Goal: Task Accomplishment & Management: Use online tool/utility

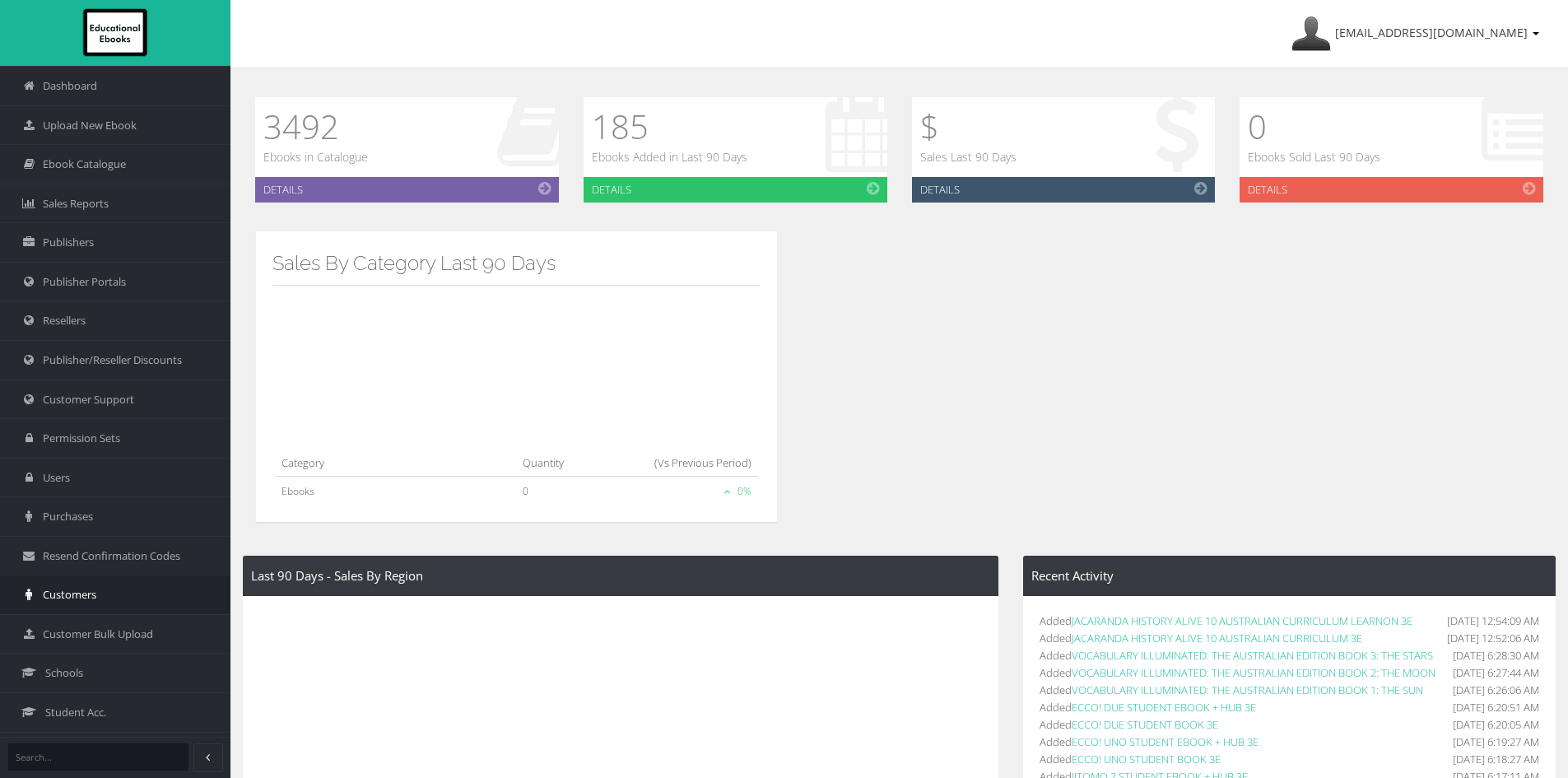
click at [54, 590] on span "Customers" at bounding box center [69, 594] width 53 height 15
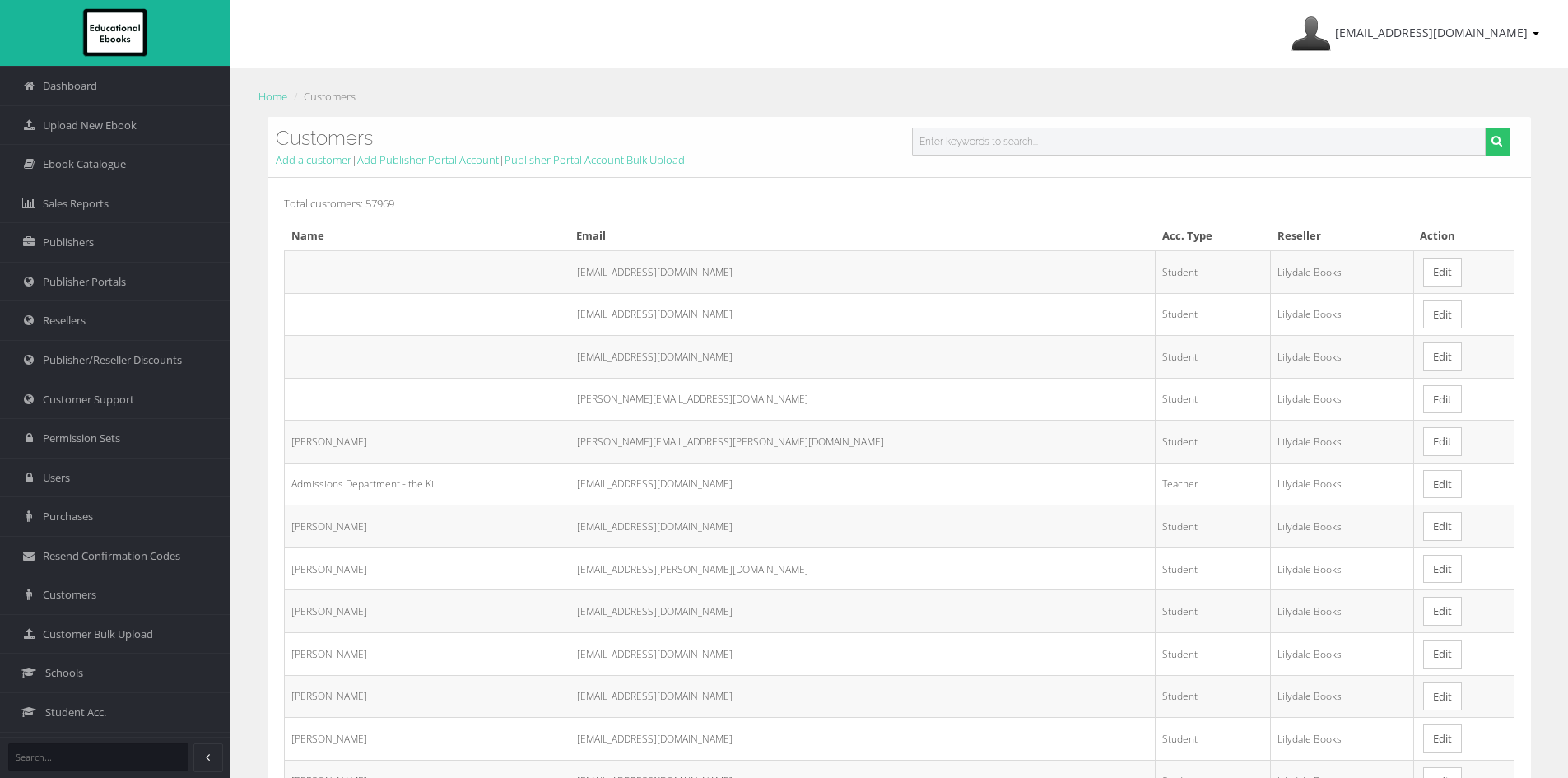
click at [1006, 136] on input "text" at bounding box center [1199, 140] width 574 height 28
paste input "[EMAIL_ADDRESS][DOMAIN_NAME]"
type input "[EMAIL_ADDRESS][DOMAIN_NAME]"
click at [1484, 127] on button "submit" at bounding box center [1497, 140] width 26 height 28
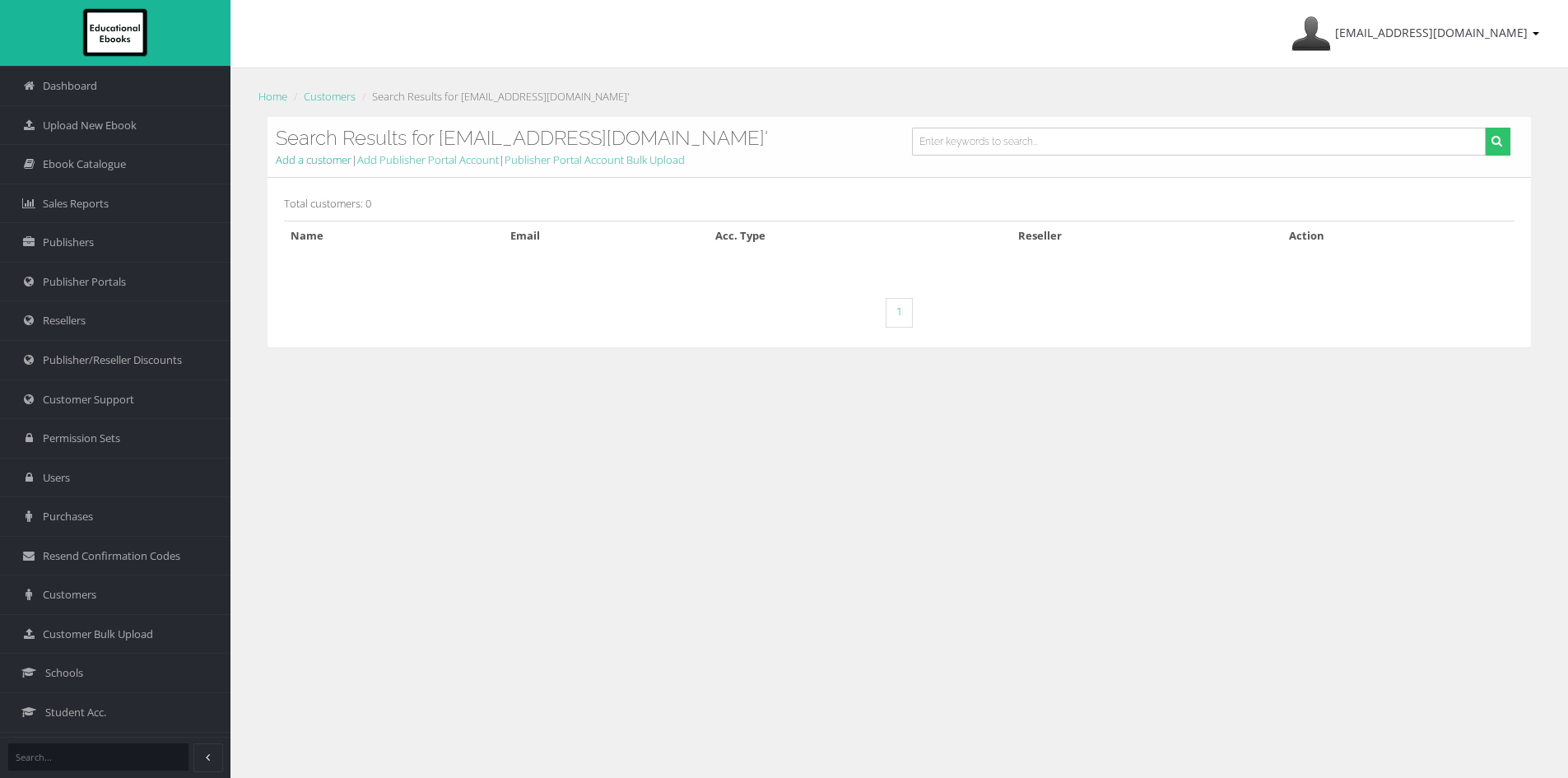
click at [316, 164] on link "Add a customer" at bounding box center [314, 159] width 76 height 15
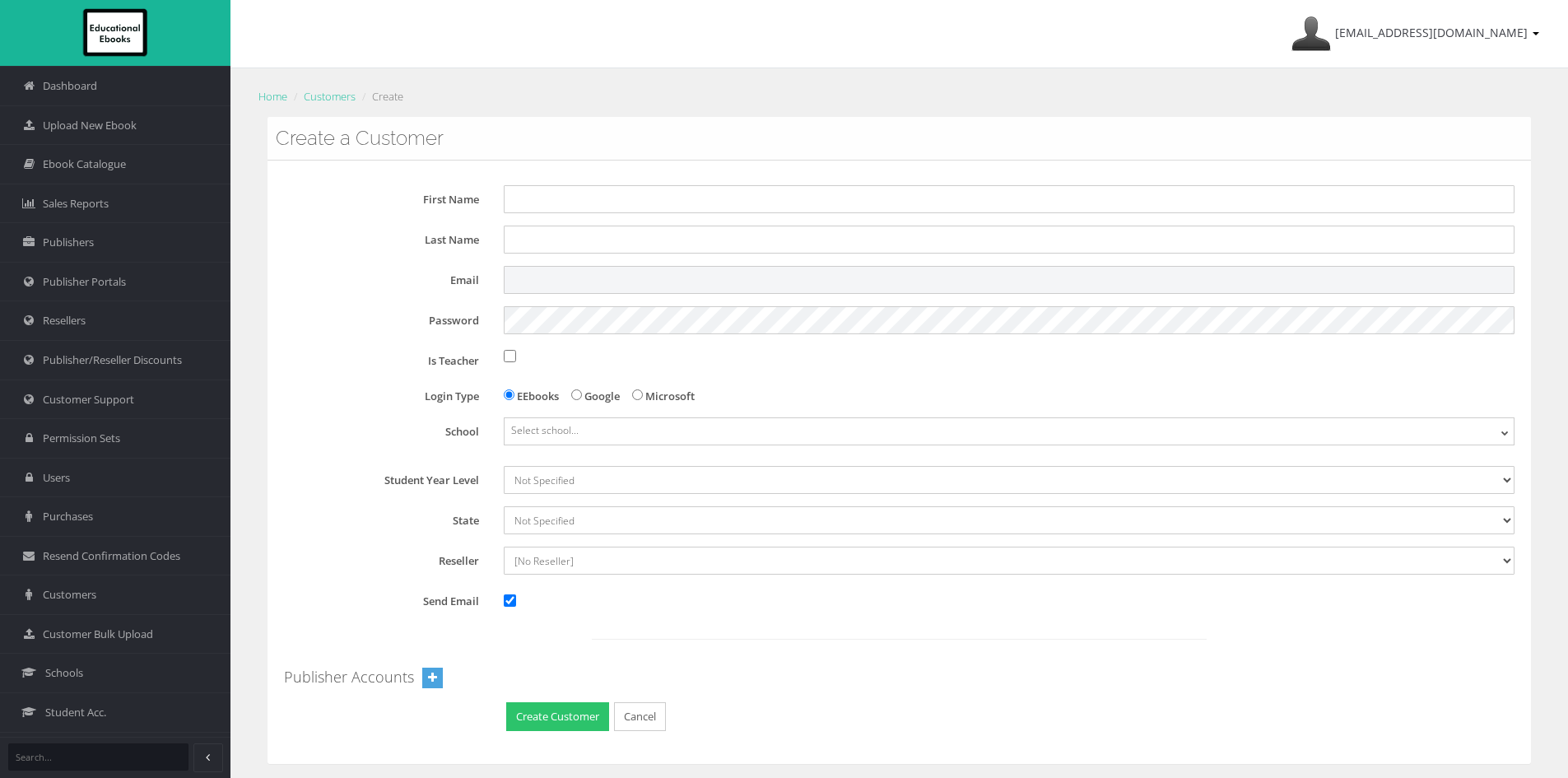
click at [555, 285] on input "Email" at bounding box center [1009, 279] width 1011 height 28
paste input "[EMAIL_ADDRESS][DOMAIN_NAME]"
type input "[EMAIL_ADDRESS][DOMAIN_NAME]"
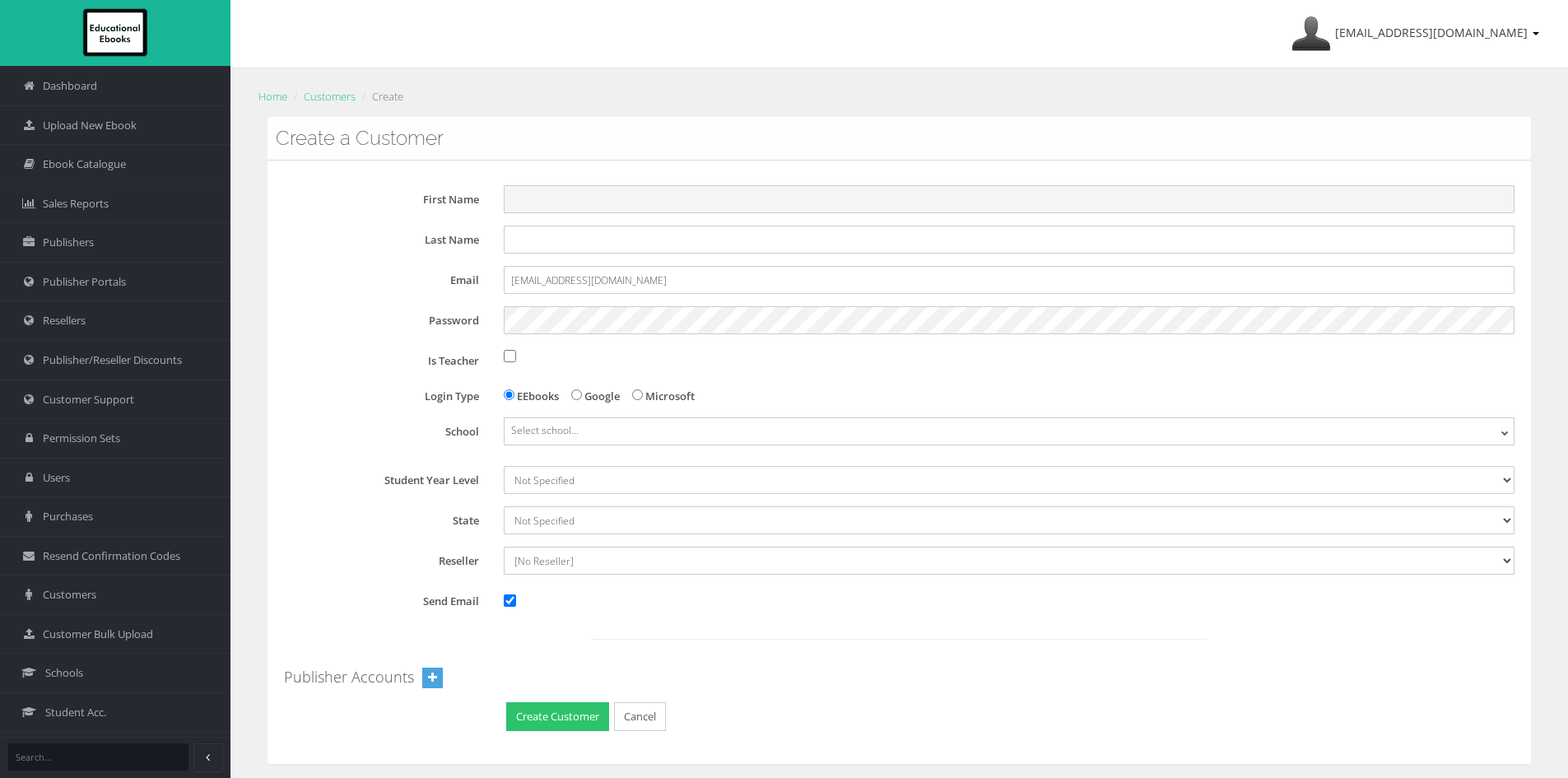
click at [565, 200] on input "First Name" at bounding box center [1009, 198] width 1011 height 28
paste input "Luciana"
type input "Luciana"
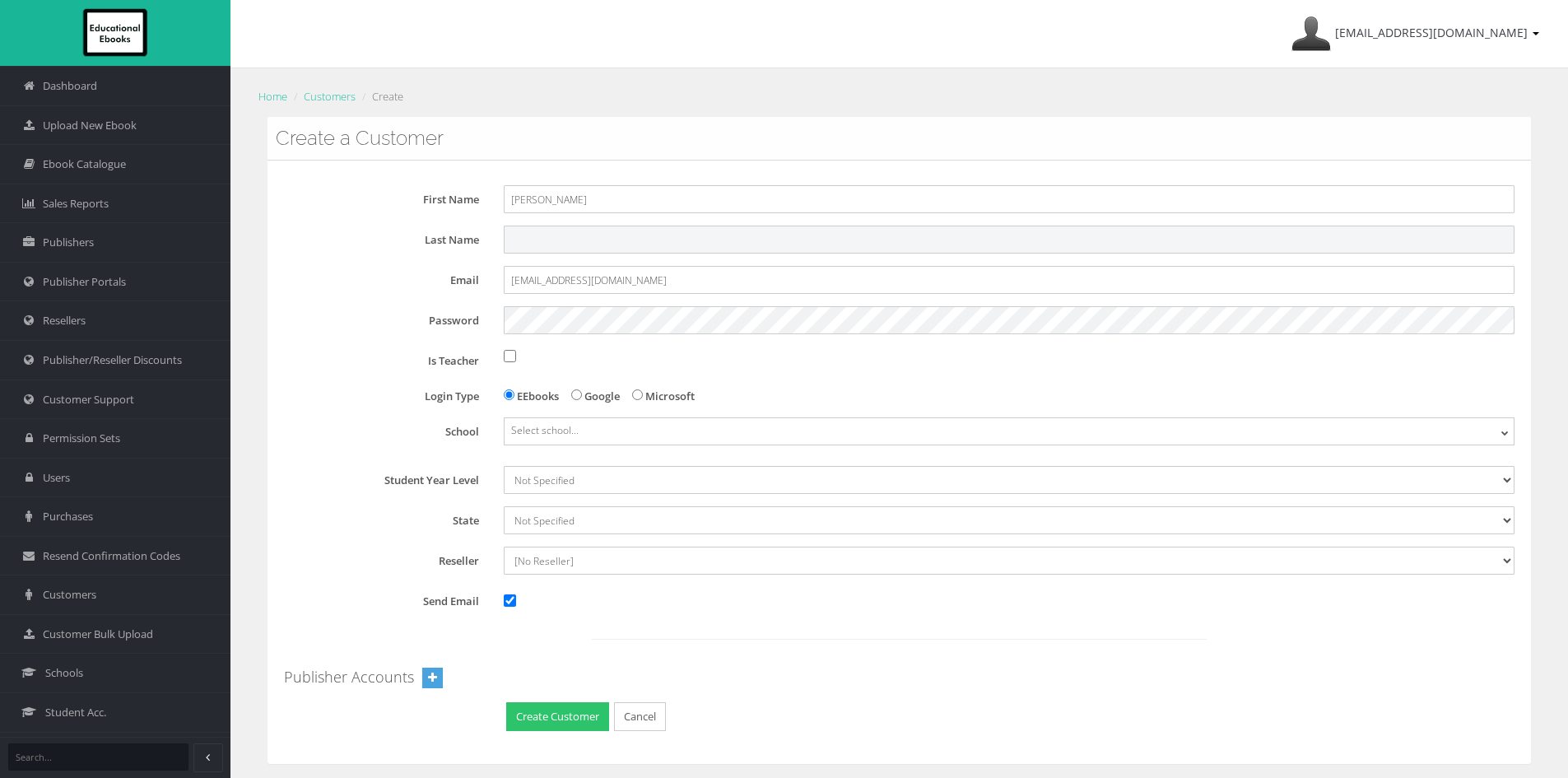
click at [963, 239] on input "Last Name" at bounding box center [1009, 239] width 1011 height 28
paste input "[PERSON_NAME]"
type input "[PERSON_NAME]"
click at [712, 83] on div "Home Customers Create Create a Customer First Name Luciana Last Name Morgan Ema…" at bounding box center [899, 104] width 1337 height 73
click at [527, 428] on span "Select school..." at bounding box center [545, 430] width 67 height 14
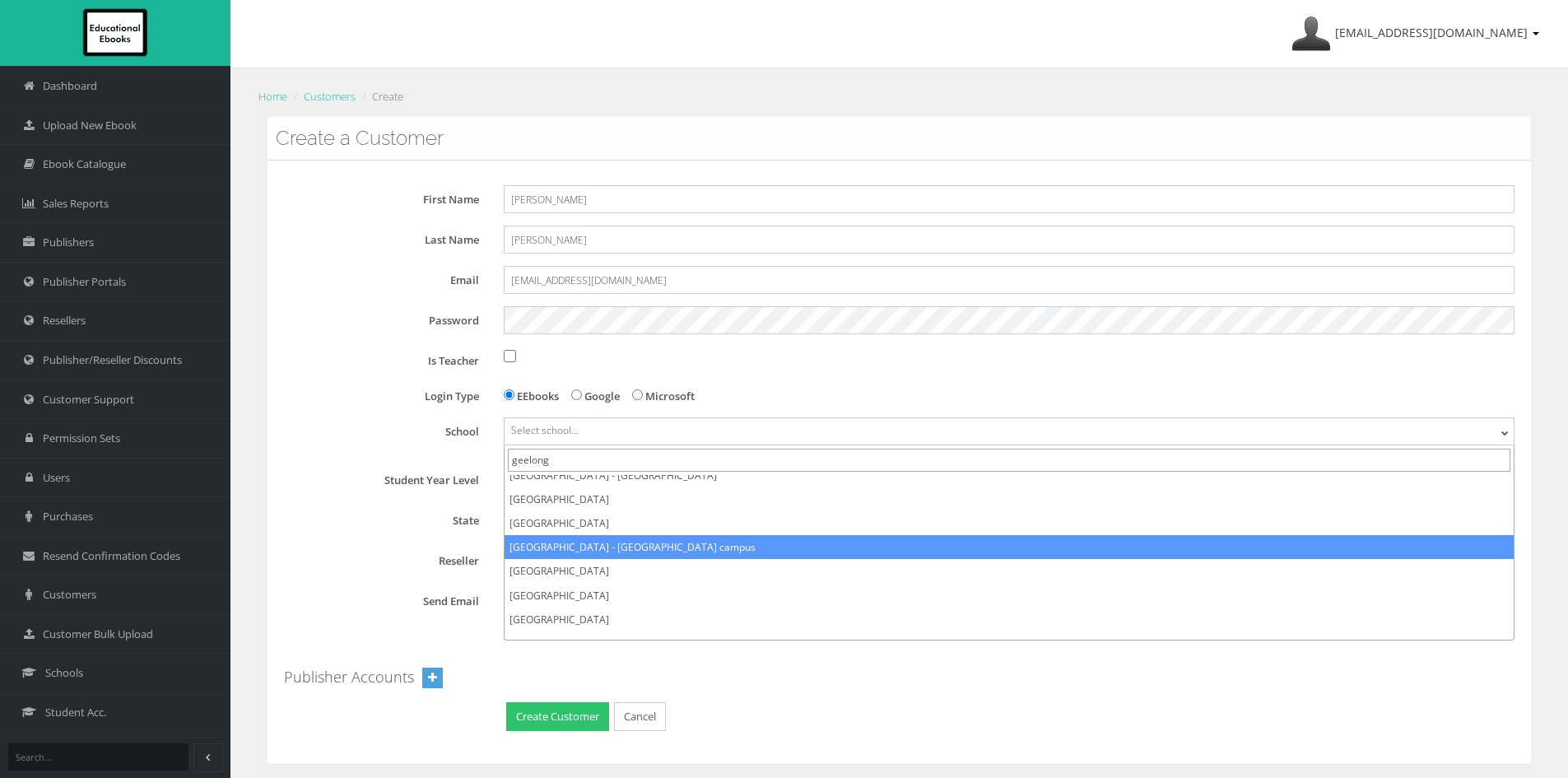
scroll to position [75, 0]
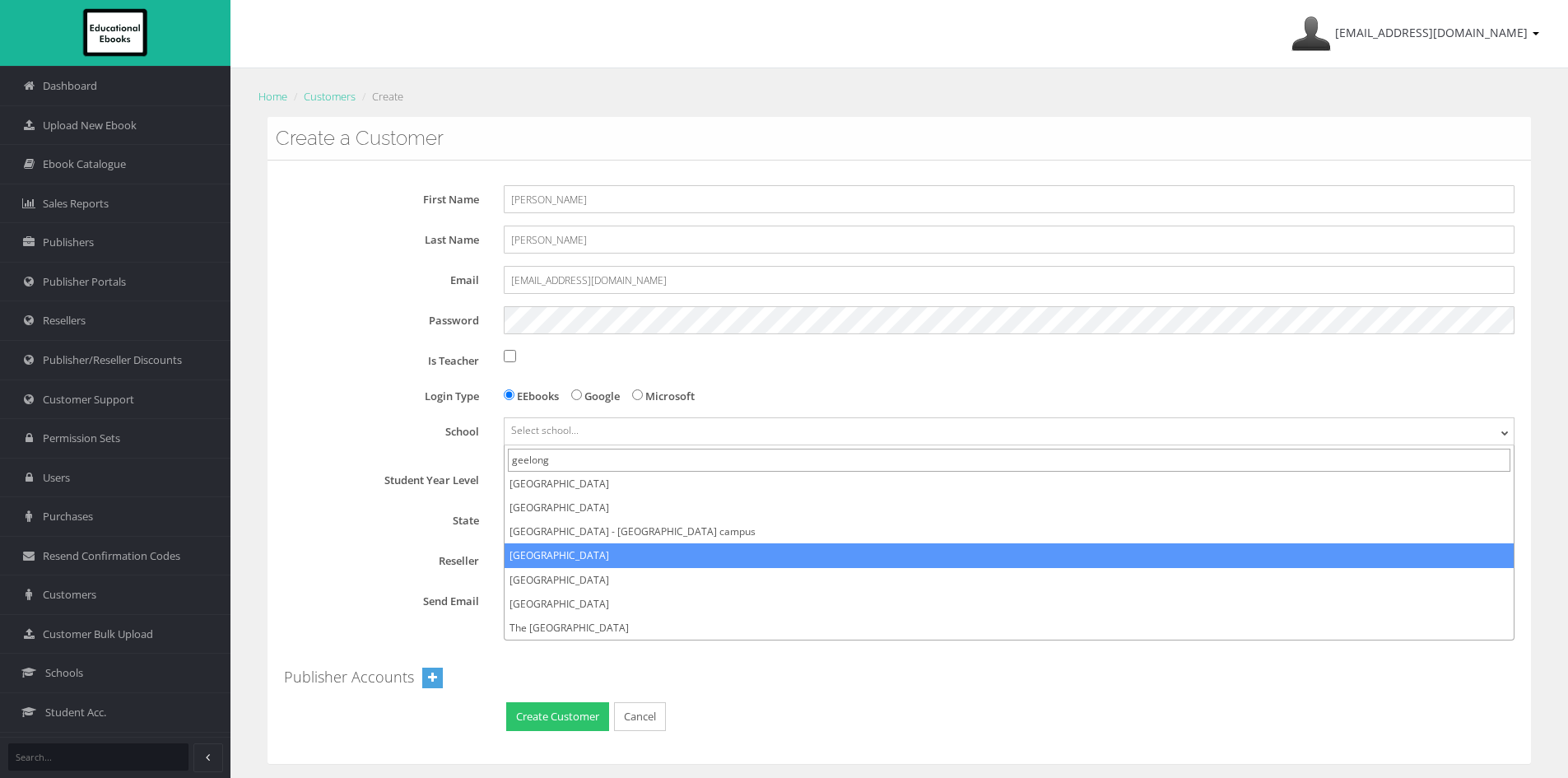
type input "geelong"
select select "92085111-5dfa-eb11-a9a8-0272d098c78b"
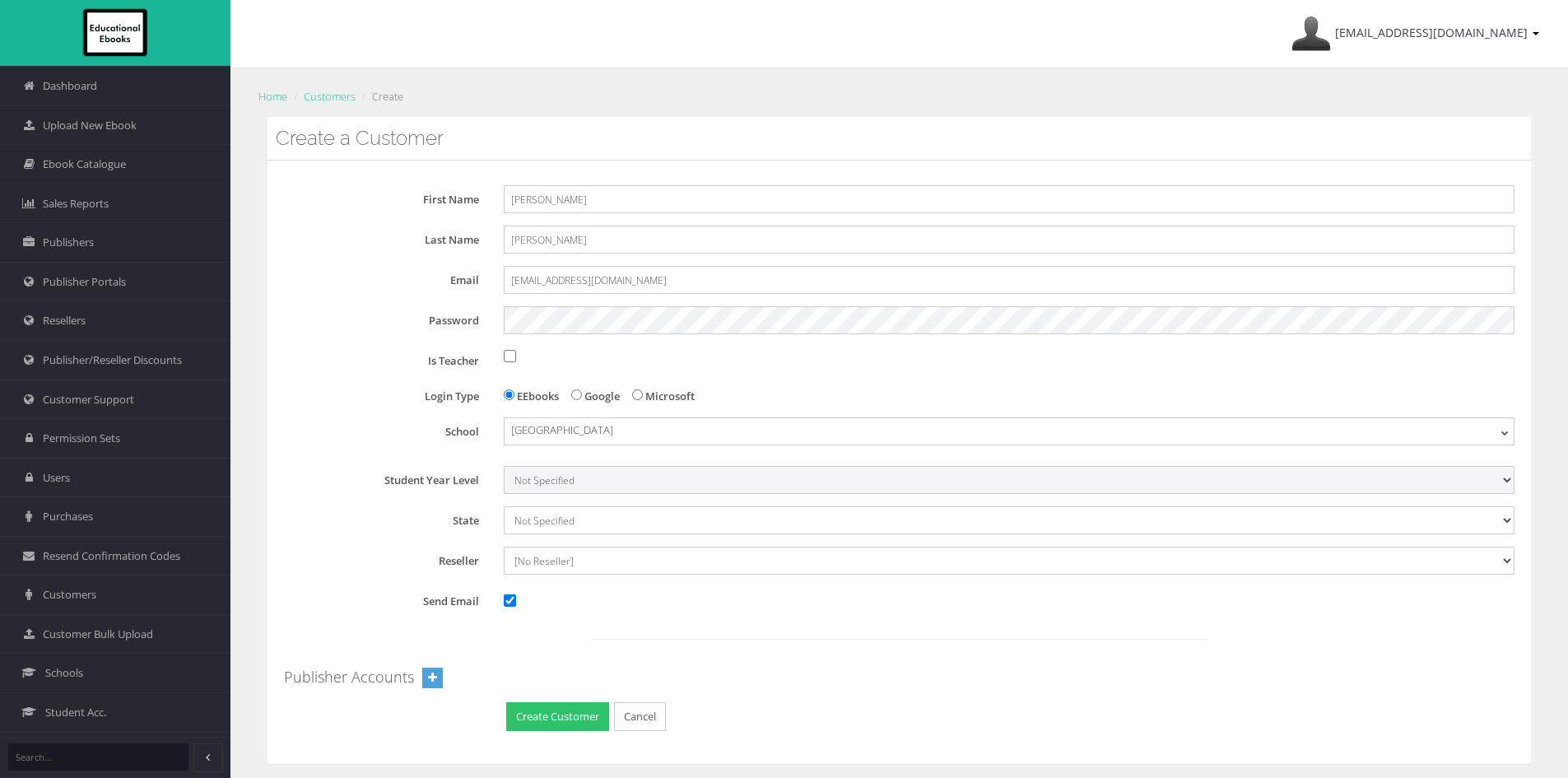
click at [551, 487] on select "Not Specified 7 8 9 10 11 12" at bounding box center [1009, 479] width 1011 height 28
select select "7"
click at [504, 466] on select "Not Specified 7 8 9 10 11 12" at bounding box center [1009, 479] width 1011 height 28
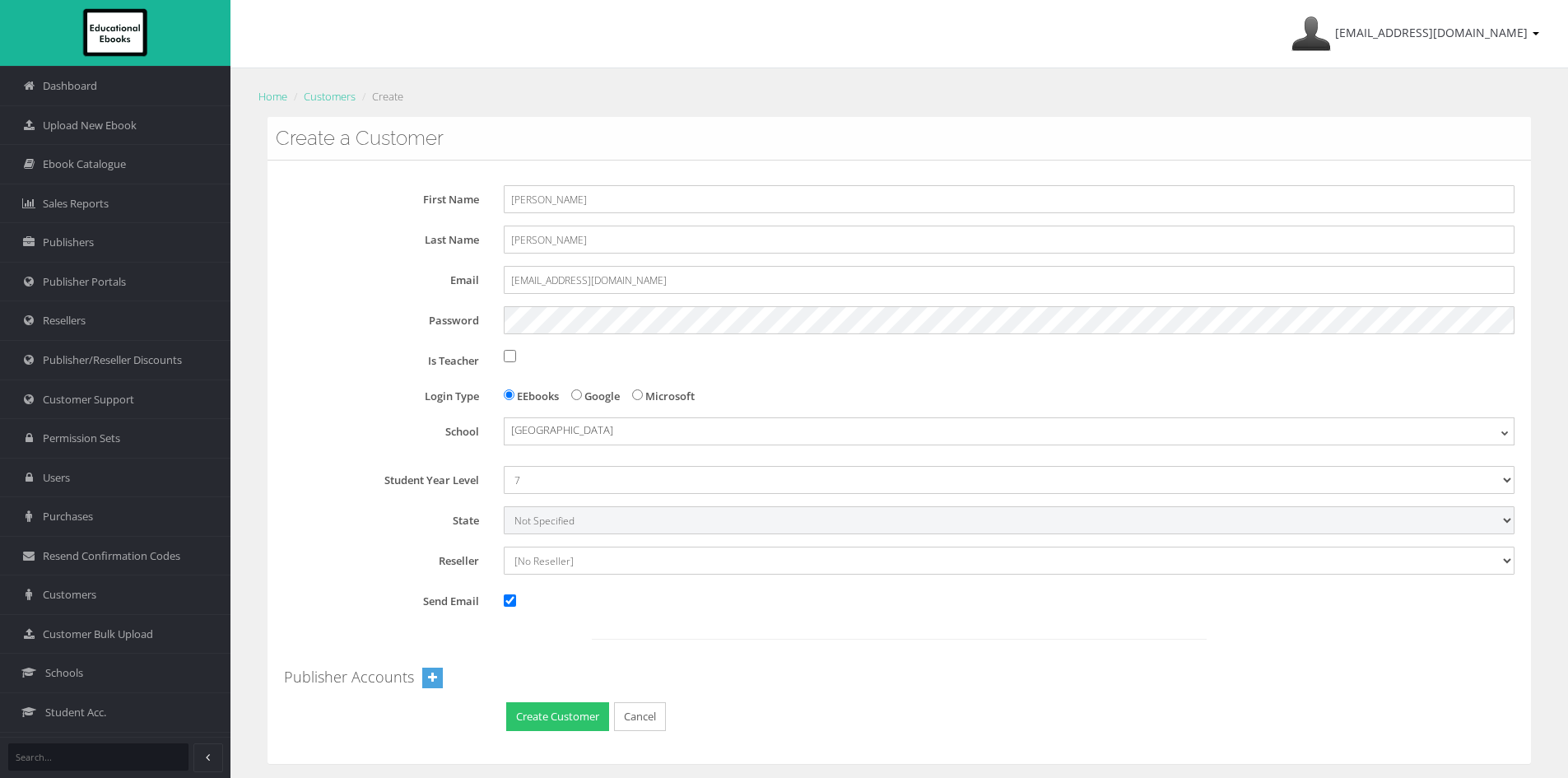
click at [522, 524] on select "Not Specified Australian Capital Territory International New South Wales Northe…" at bounding box center [1009, 519] width 1011 height 28
select select "6"
click at [504, 506] on select "Not Specified Australian Capital Territory International New South Wales Northe…" at bounding box center [1009, 519] width 1011 height 28
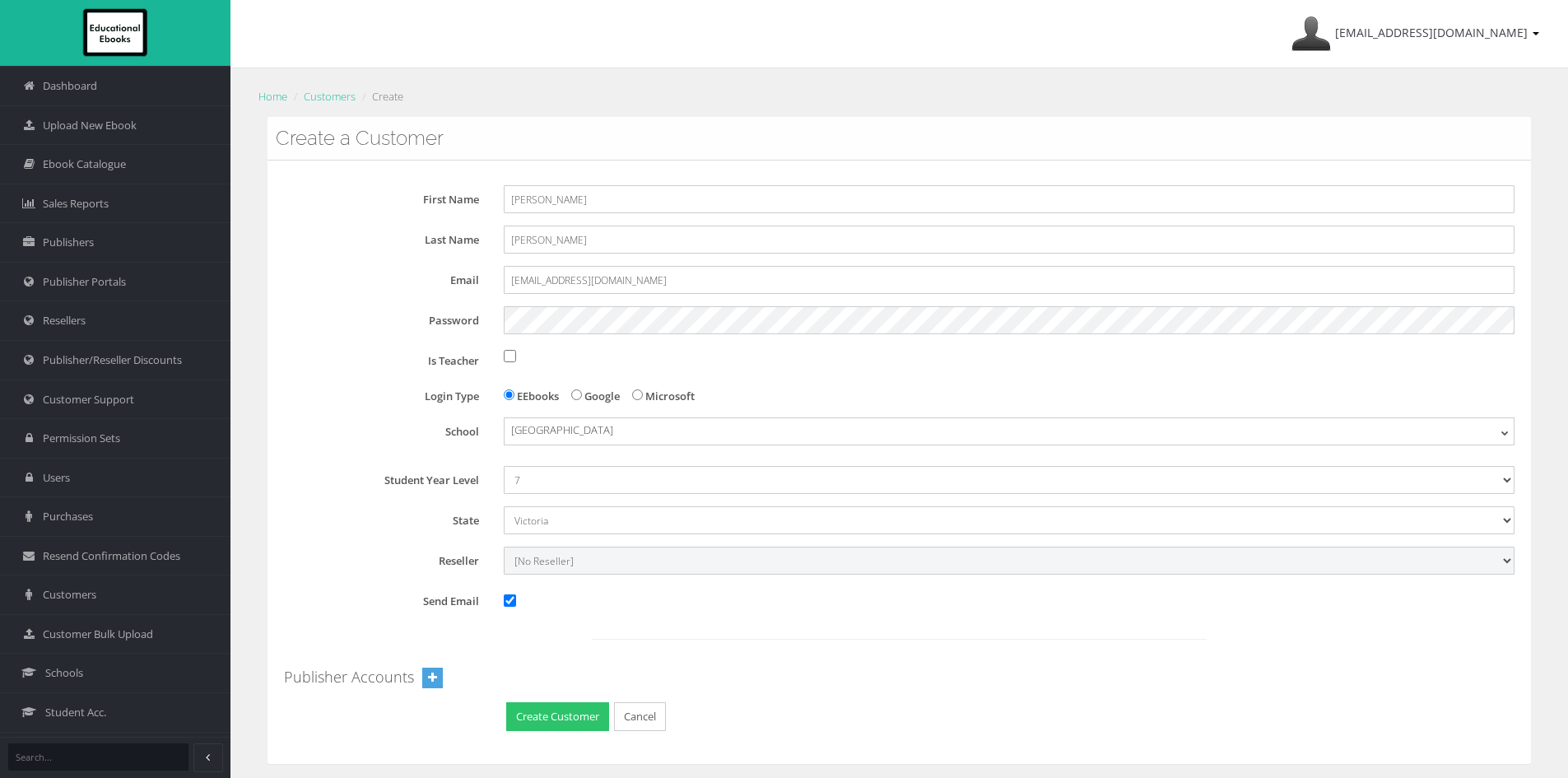
click at [556, 565] on select "[No Reseller] Lilydale Books JP Books Victoria Pty Ltd Lamont Books Better Books" at bounding box center [1009, 560] width 1011 height 28
select select "982ec6f6-a058-e411-9fc3-00155d7a4405"
click at [504, 546] on select "[No Reseller] Lilydale Books JP Books Victoria Pty Ltd Lamont Books Better Books" at bounding box center [1009, 560] width 1011 height 28
click at [509, 598] on input "Send Email" at bounding box center [510, 600] width 12 height 12
checkbox input "false"
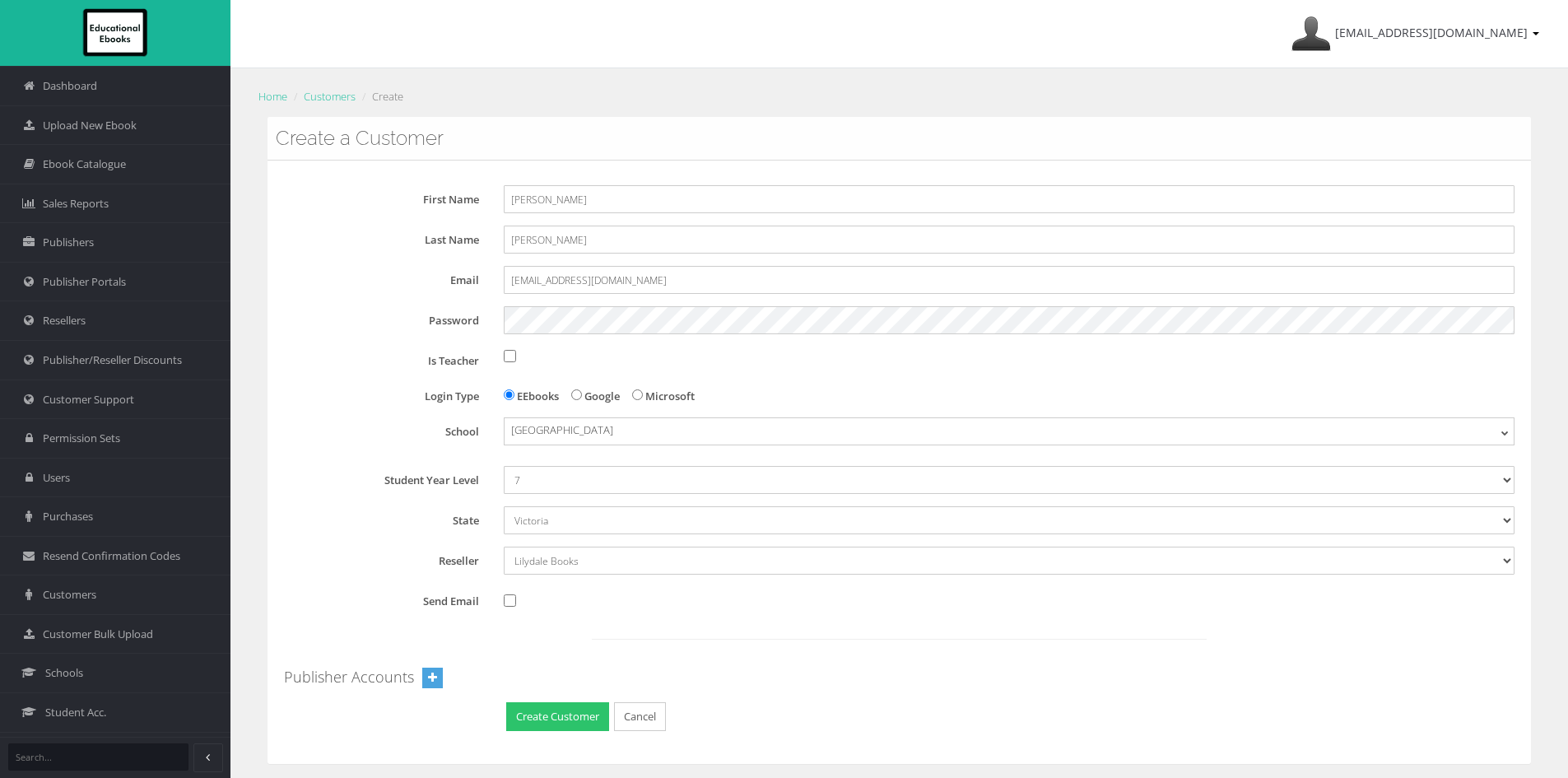
click at [357, 412] on div "First Name Luciana Last Name Morgan Email graphics@glassmetal.com.au Password I…" at bounding box center [899, 459] width 1230 height 548
click at [576, 722] on button "Create Customer" at bounding box center [557, 716] width 103 height 28
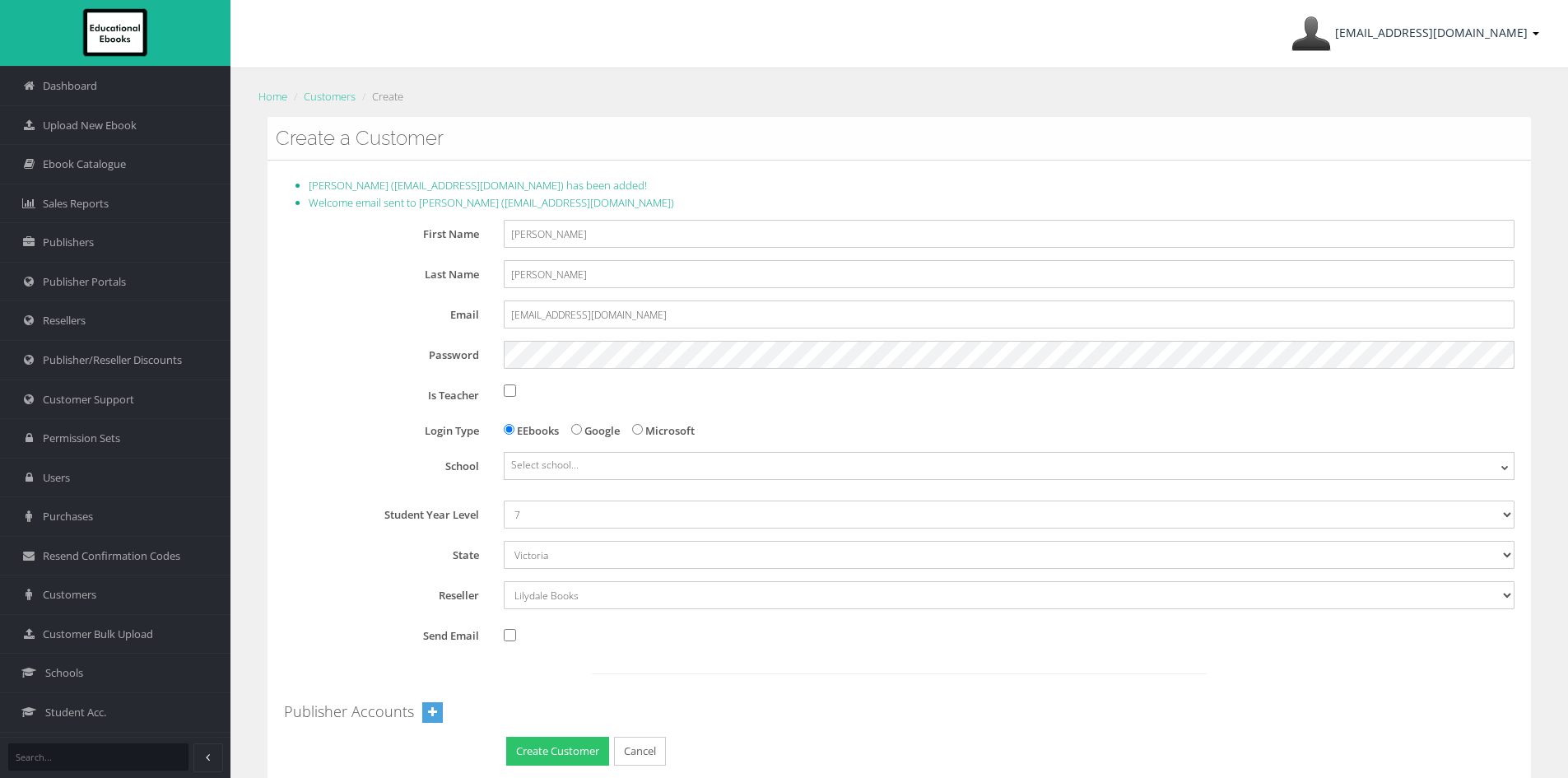
click at [1509, 28] on span "[EMAIL_ADDRESS][DOMAIN_NAME]" at bounding box center [1431, 32] width 193 height 15
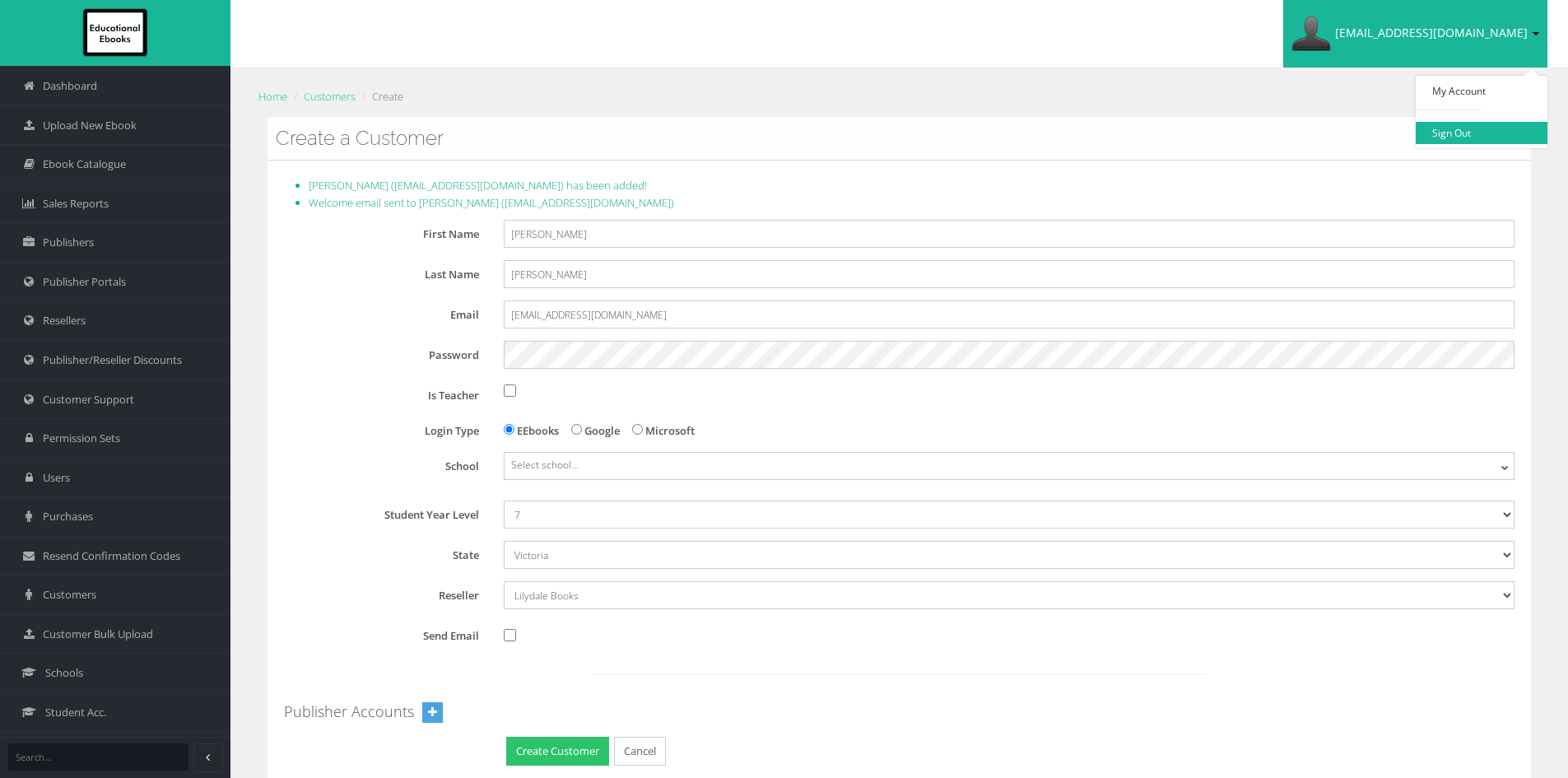
click at [1490, 139] on link "Sign Out" at bounding box center [1482, 132] width 132 height 22
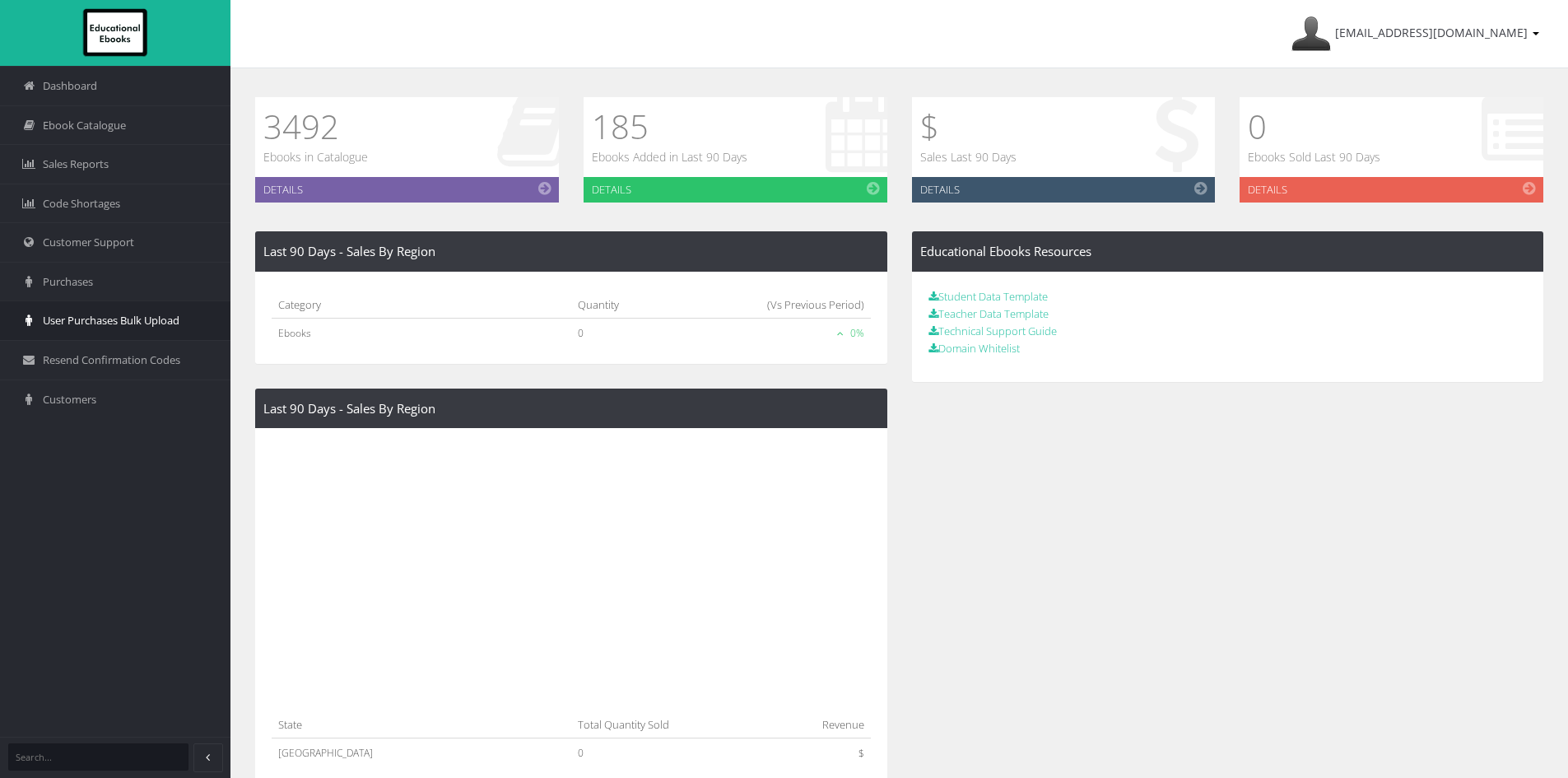
click at [134, 319] on span "User Purchases Bulk Upload" at bounding box center [111, 321] width 137 height 15
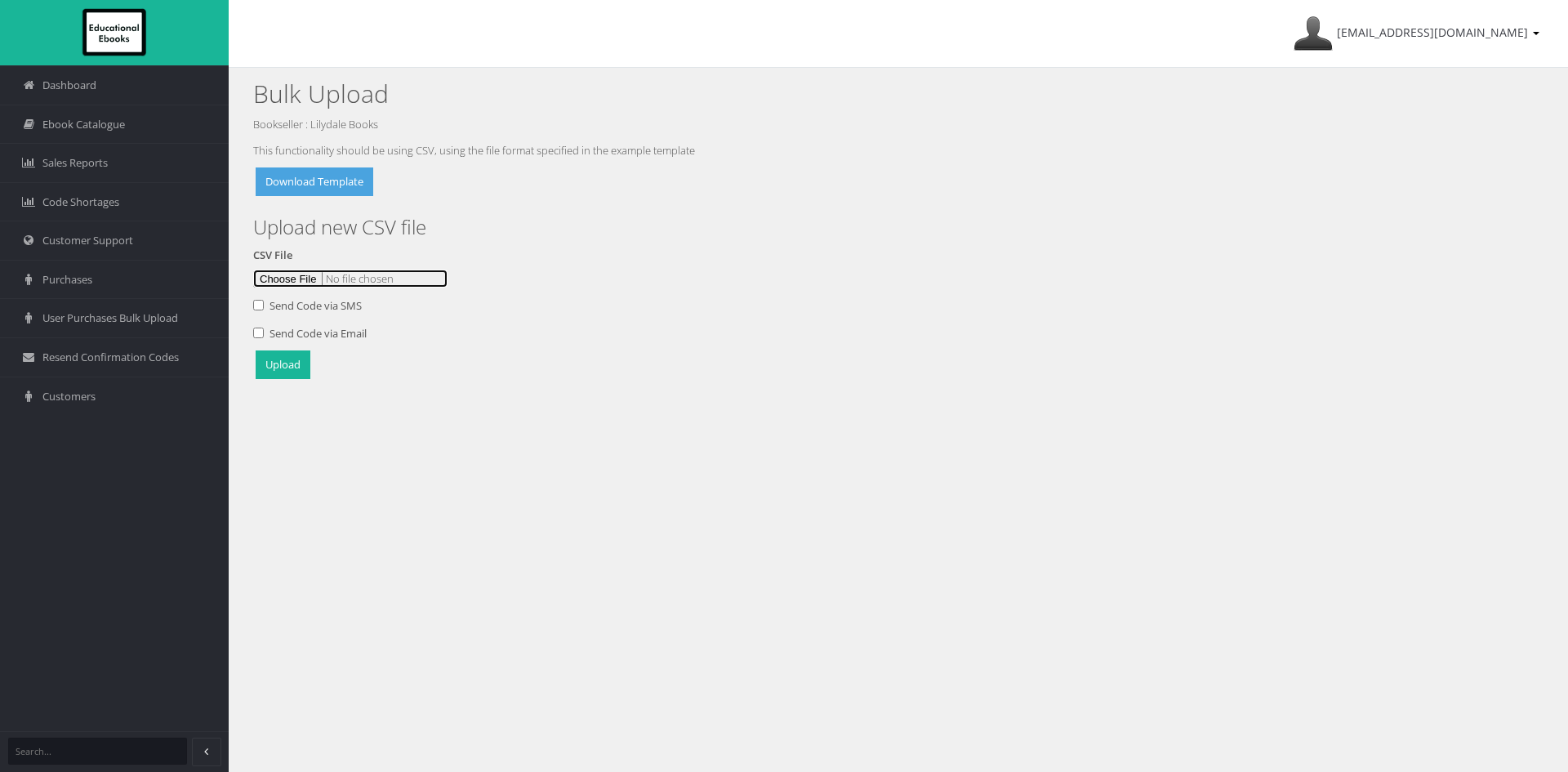
click at [299, 278] on input "file" at bounding box center [350, 278] width 194 height 18
type input "C:\fakepath\Catalogue setup [DATE]csv"
click at [281, 361] on button "Upload" at bounding box center [283, 364] width 55 height 28
click at [95, 121] on span "Ebook Catalogue" at bounding box center [84, 124] width 83 height 15
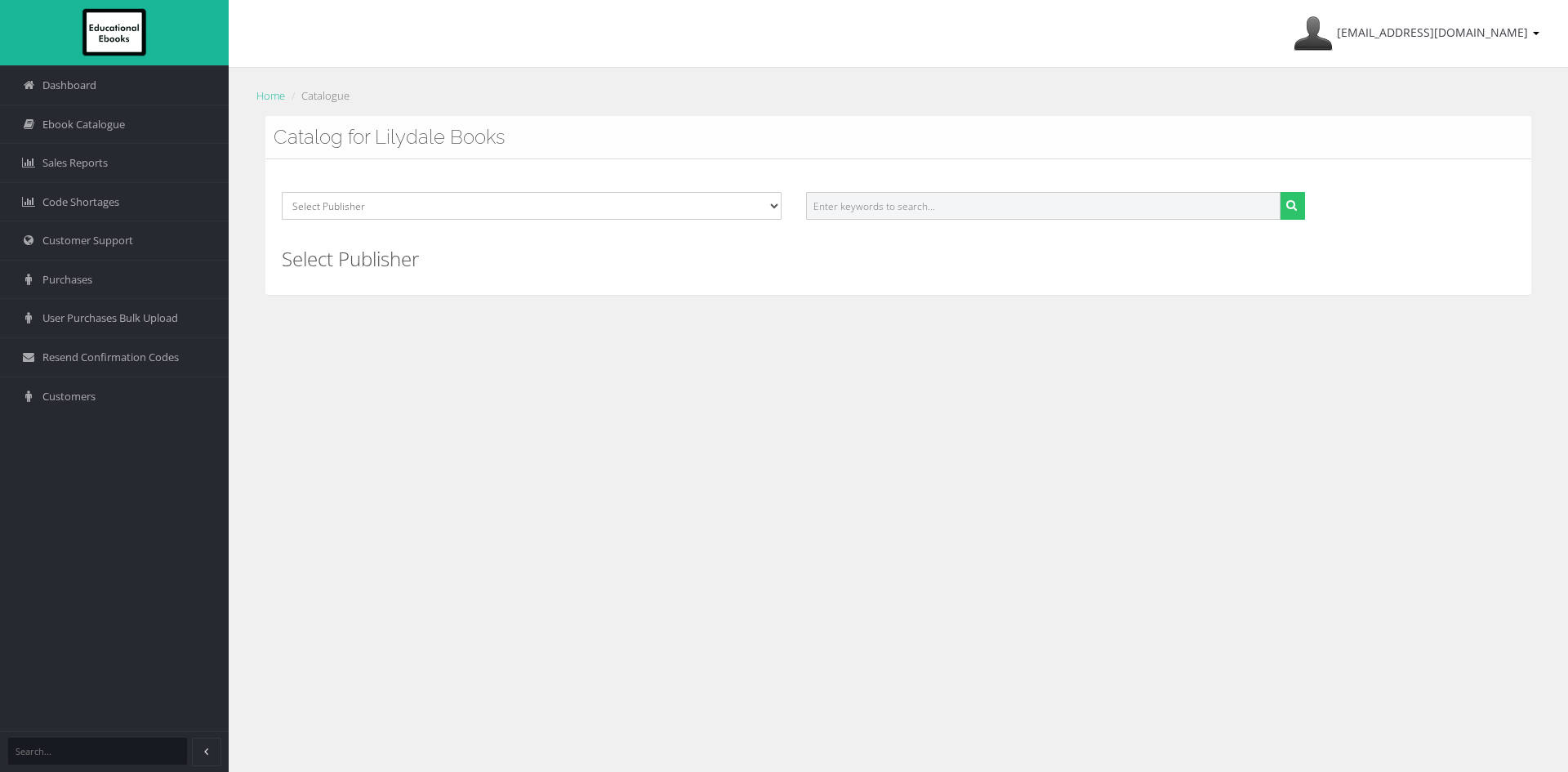
click at [901, 214] on input "text" at bounding box center [1043, 205] width 476 height 27
click at [871, 212] on input "text" at bounding box center [1043, 205] width 476 height 27
paste input "9781921535833"
type input "9781921535833"
click at [1280, 192] on button "submit" at bounding box center [1292, 205] width 25 height 27
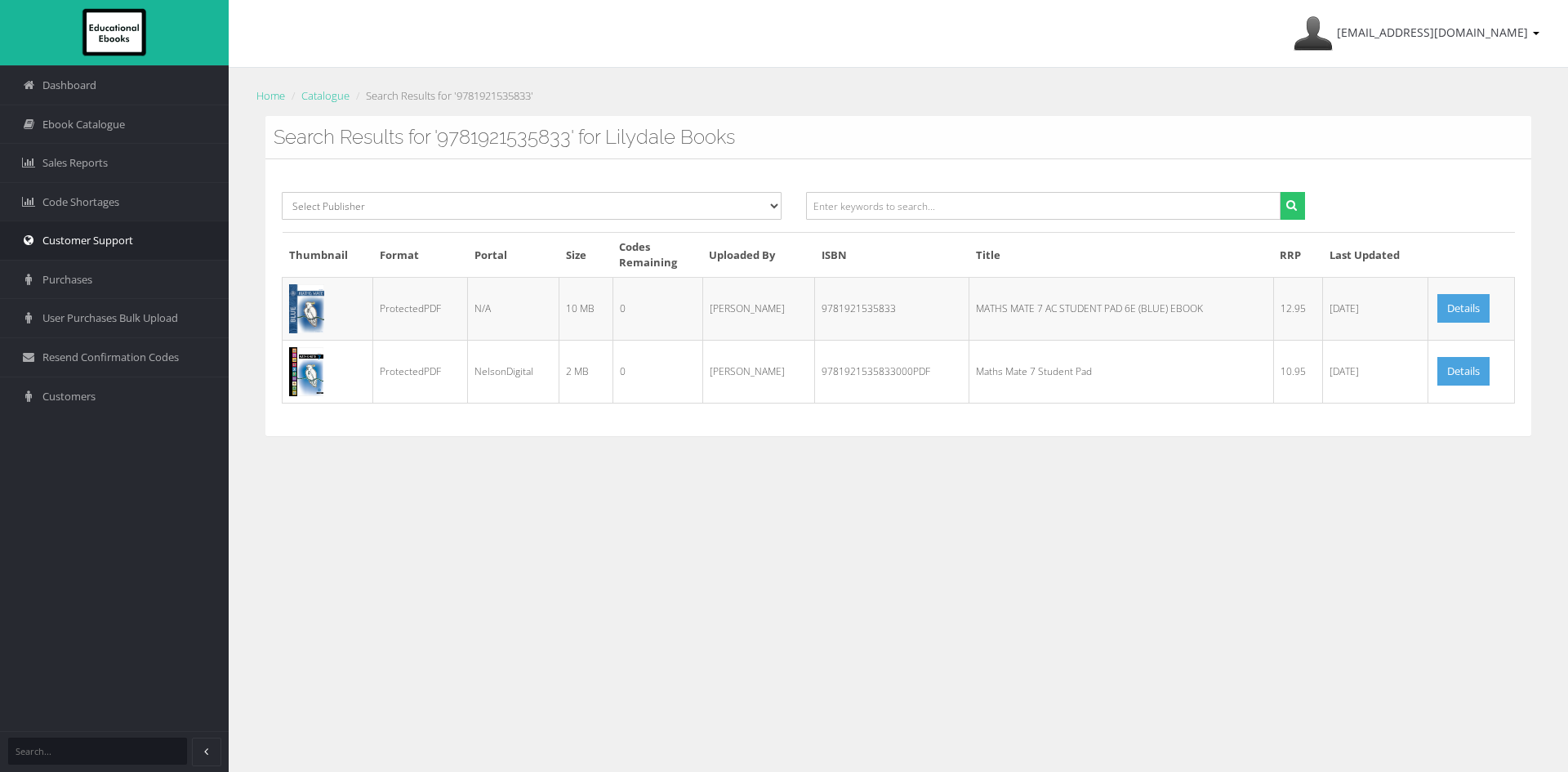
click at [95, 239] on span "Customer Support" at bounding box center [88, 240] width 90 height 15
click at [95, 391] on span "Customers" at bounding box center [69, 396] width 53 height 15
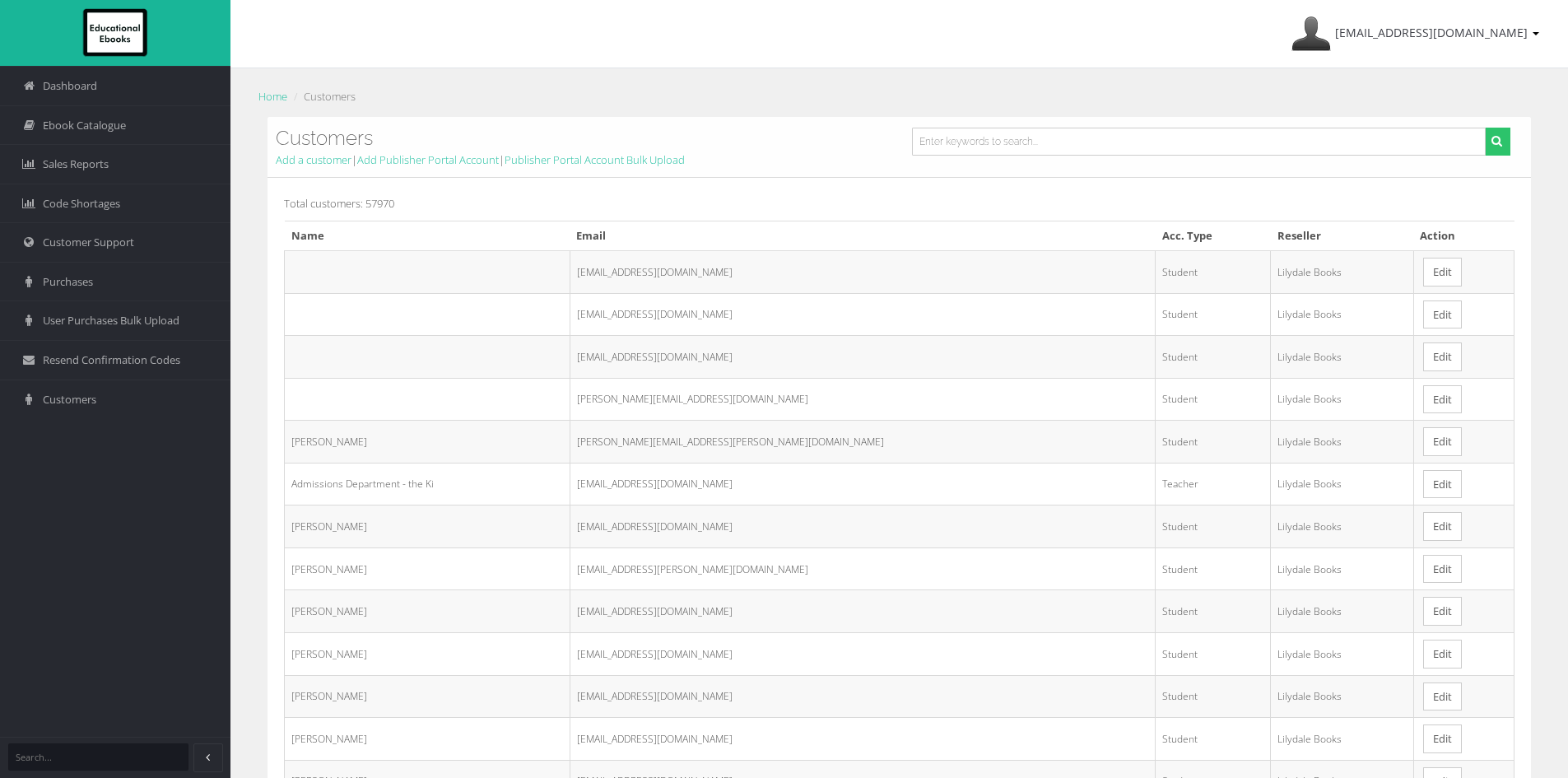
drag, startPoint x: 0, startPoint y: 0, endPoint x: 903, endPoint y: 201, distance: 925.1
click at [903, 201] on p "Total customers: 57970" at bounding box center [899, 203] width 1230 height 18
click at [1015, 133] on input "text" at bounding box center [1199, 140] width 574 height 28
paste input "graphics@glassmetal.com.au"
type input "[EMAIL_ADDRESS][DOMAIN_NAME]"
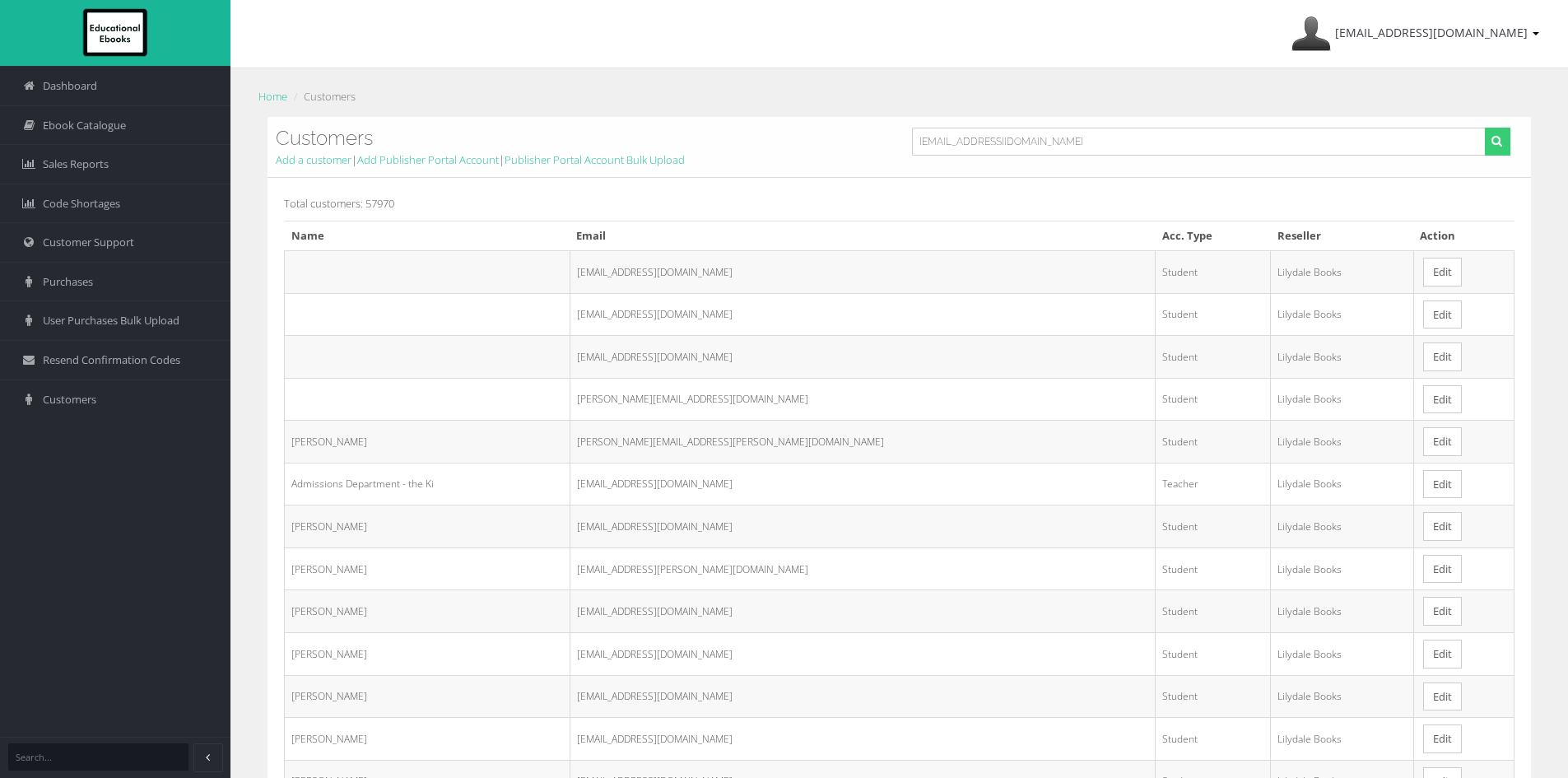
click at [1501, 139] on icon "submit" at bounding box center [1496, 140] width 10 height 11
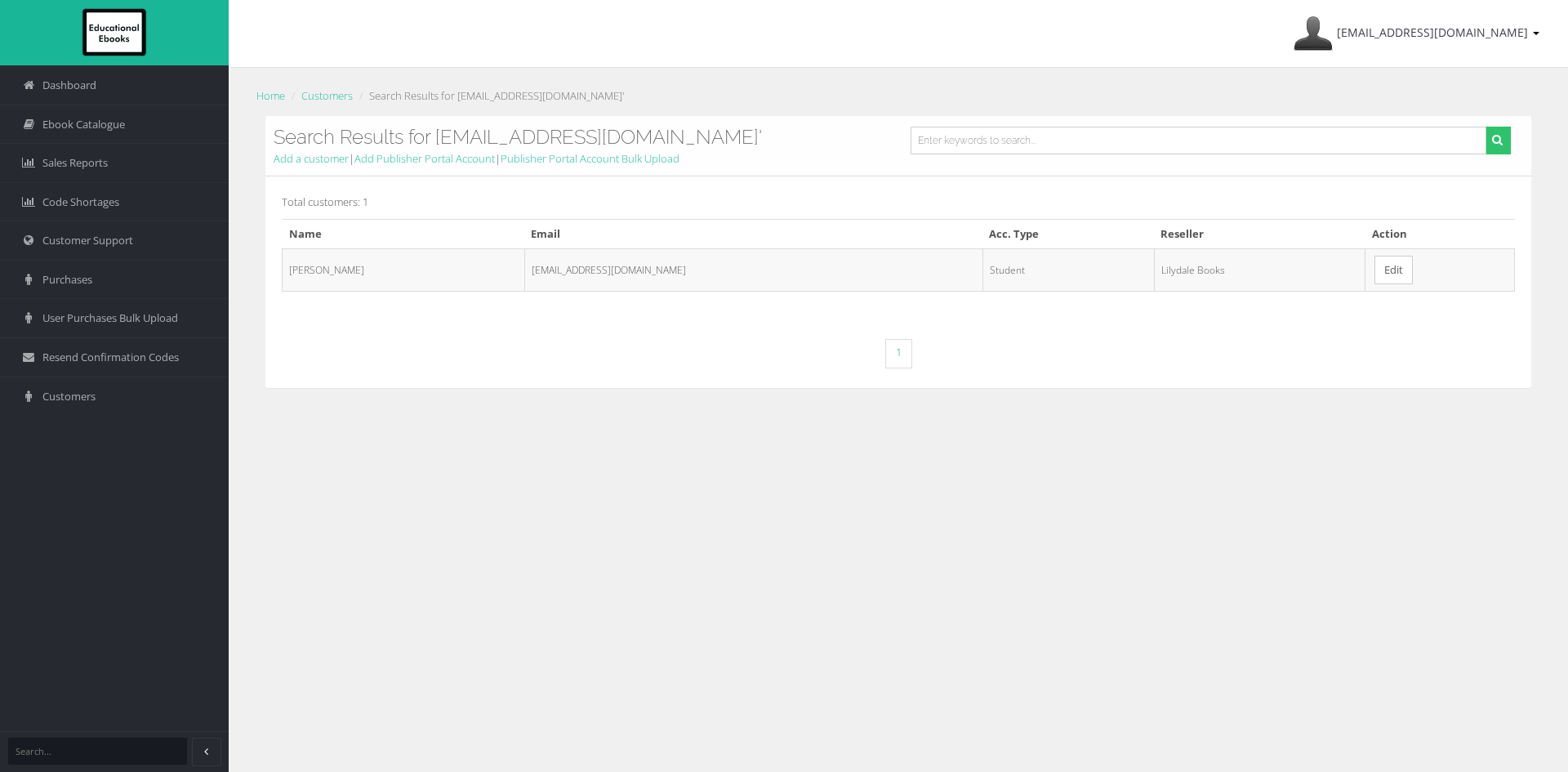
click at [1379, 269] on link "Edit" at bounding box center [1394, 269] width 39 height 28
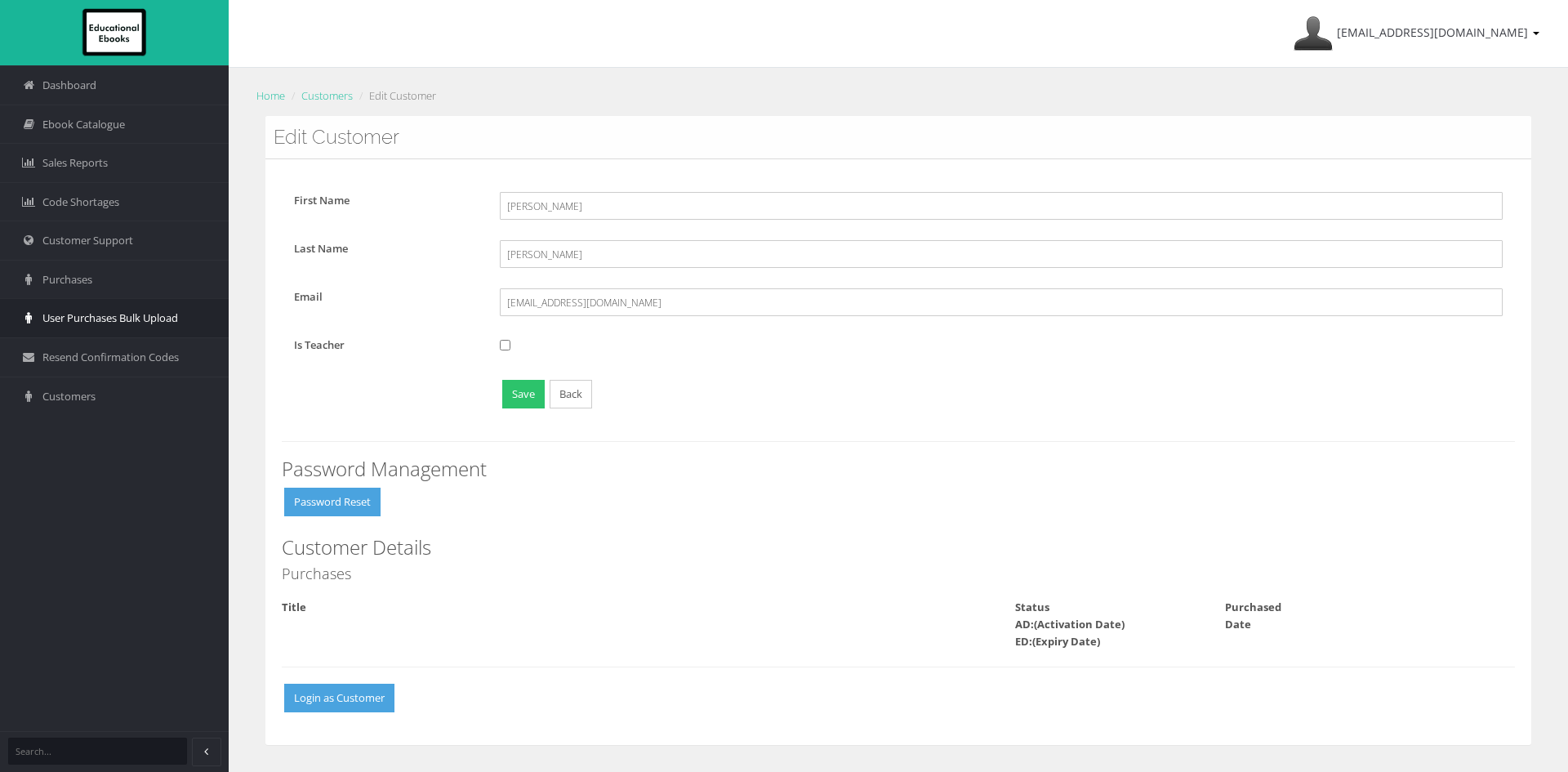
click at [86, 318] on span "User Purchases Bulk Upload" at bounding box center [110, 318] width 136 height 15
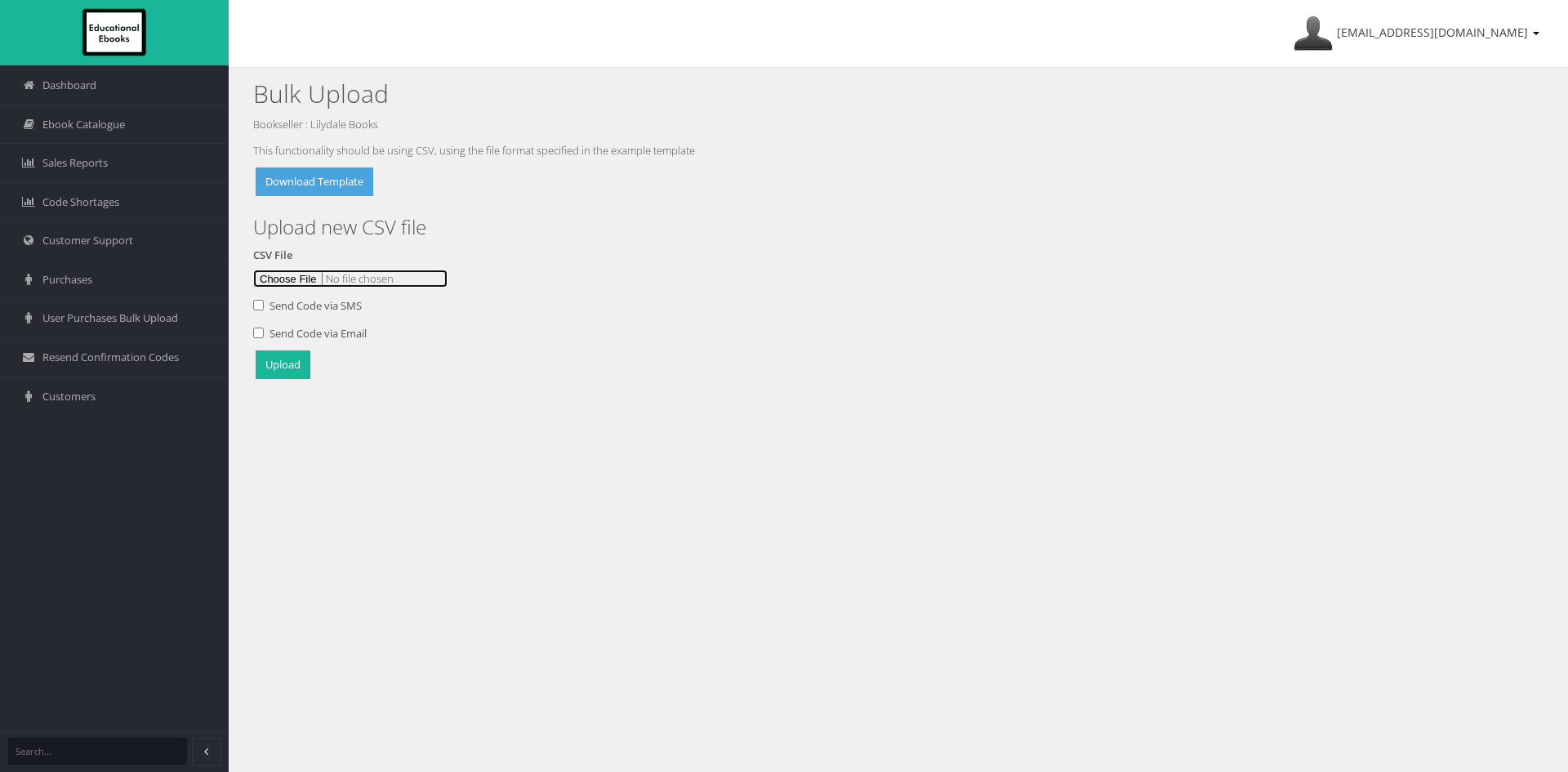
click at [293, 280] on input "file" at bounding box center [350, 278] width 194 height 18
type input "C:\fakepath\Catalogue setup 16Sept.csv"
click at [298, 377] on button "Upload" at bounding box center [283, 364] width 55 height 28
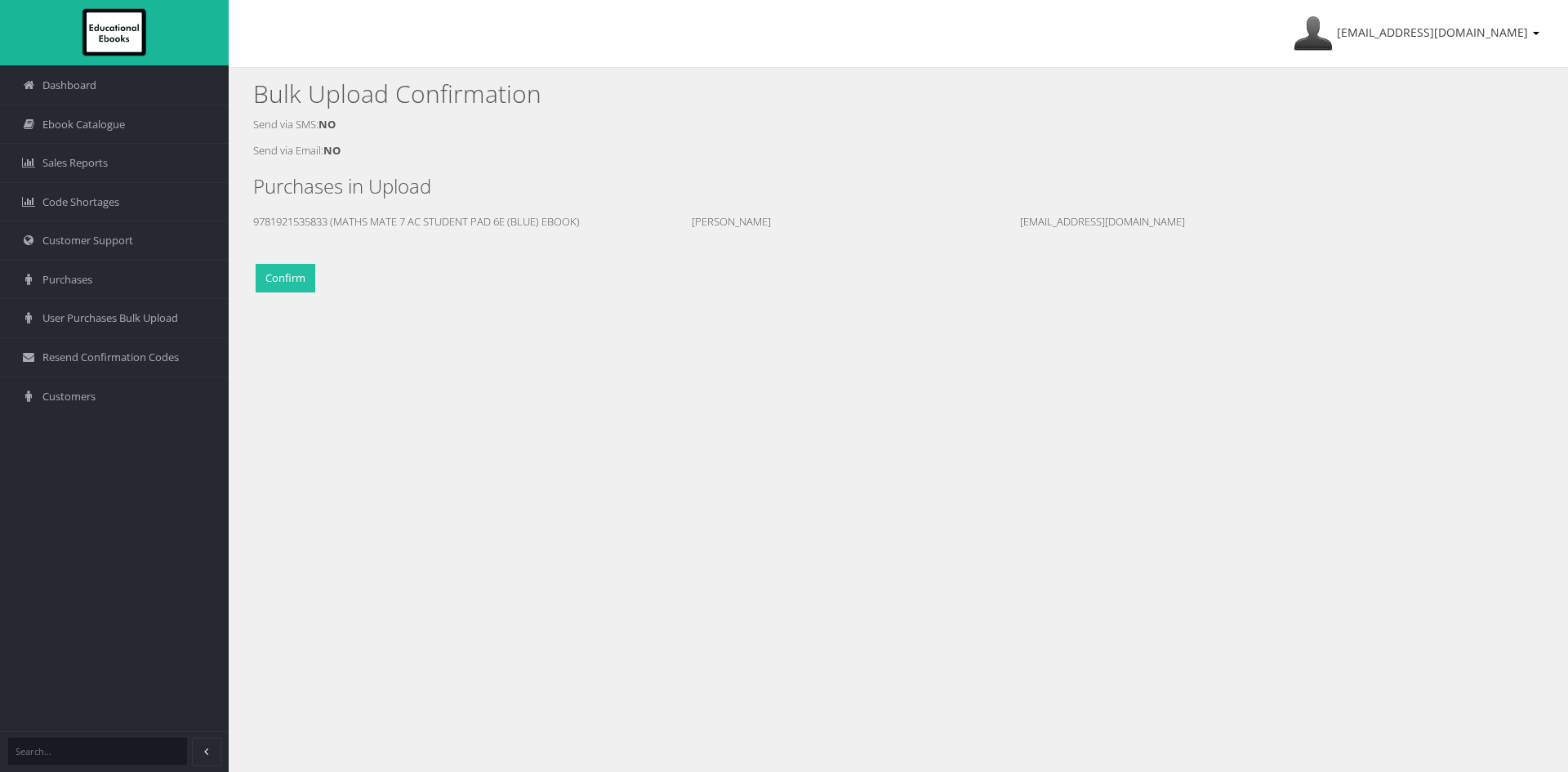
click at [303, 281] on button "Confirm" at bounding box center [284, 278] width 59 height 28
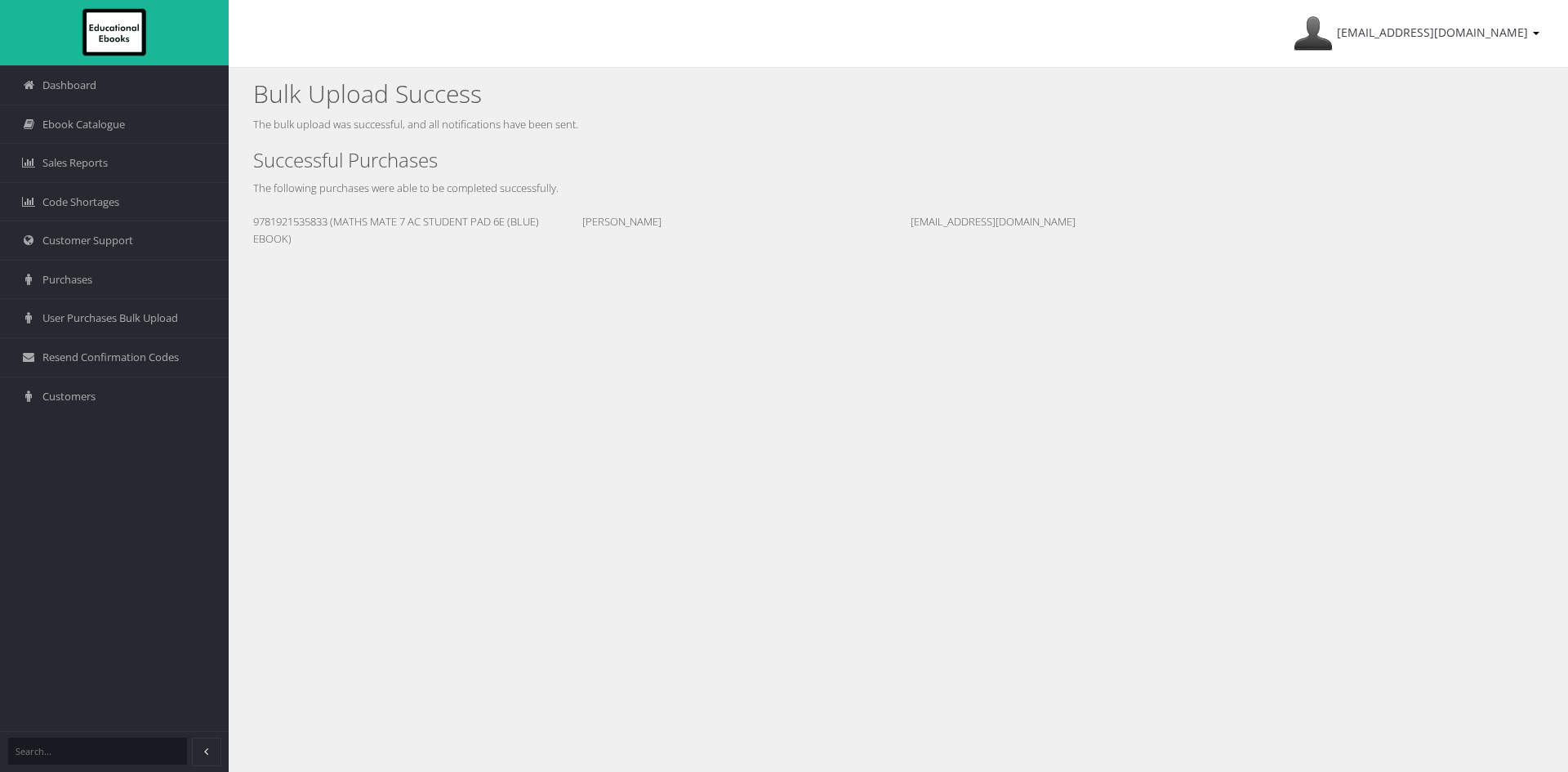
click at [564, 286] on div "Bulk Upload Success The bulk upload was successful, and all notifications have …" at bounding box center [898, 186] width 1339 height 237
